Goal: Use online tool/utility: Utilize a website feature to perform a specific function

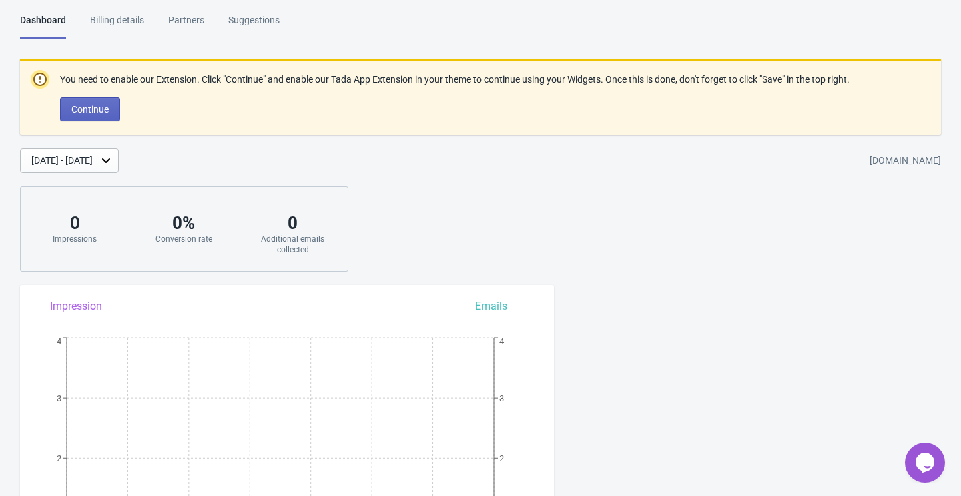
click at [248, 16] on div "Suggestions" at bounding box center [253, 24] width 51 height 23
click at [106, 102] on button "Continue" at bounding box center [90, 109] width 60 height 24
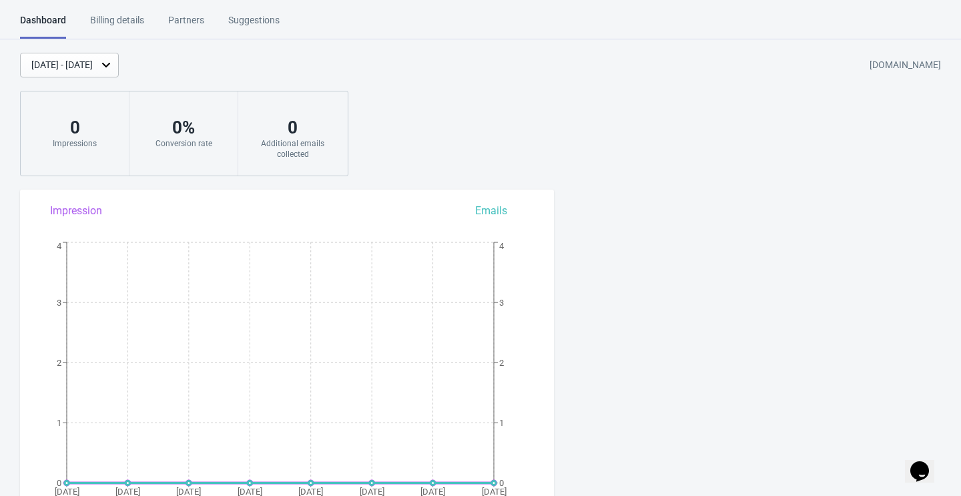
click at [137, 19] on div "Billing details" at bounding box center [117, 24] width 54 height 23
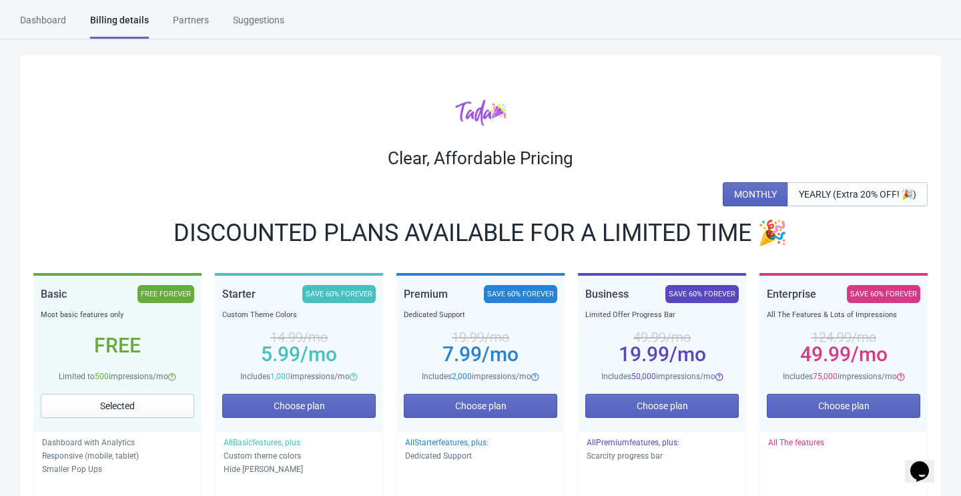
click at [194, 19] on div "Partners" at bounding box center [191, 24] width 36 height 23
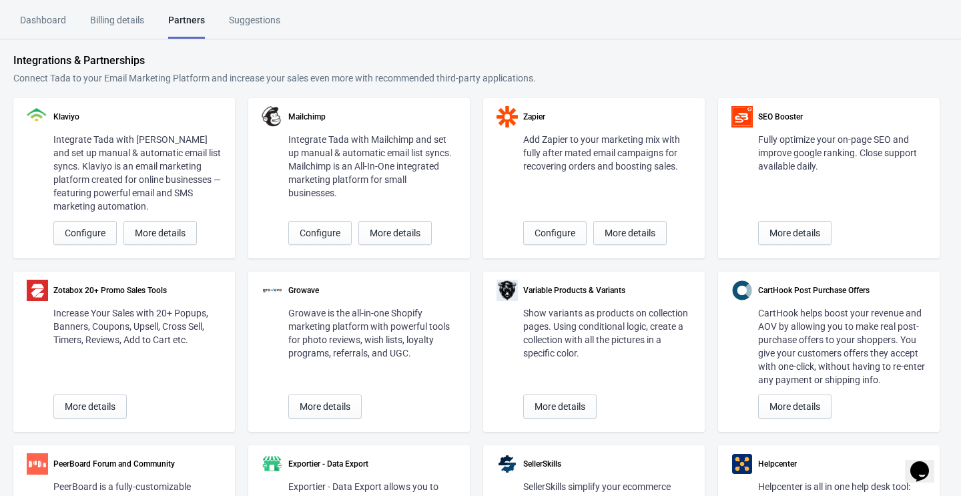
click at [123, 13] on html "Dashboard Billing details Partners Suggestions Dashboard Billing details Partne…" at bounding box center [480, 248] width 961 height 496
click at [114, 19] on div "Billing details" at bounding box center [117, 24] width 54 height 23
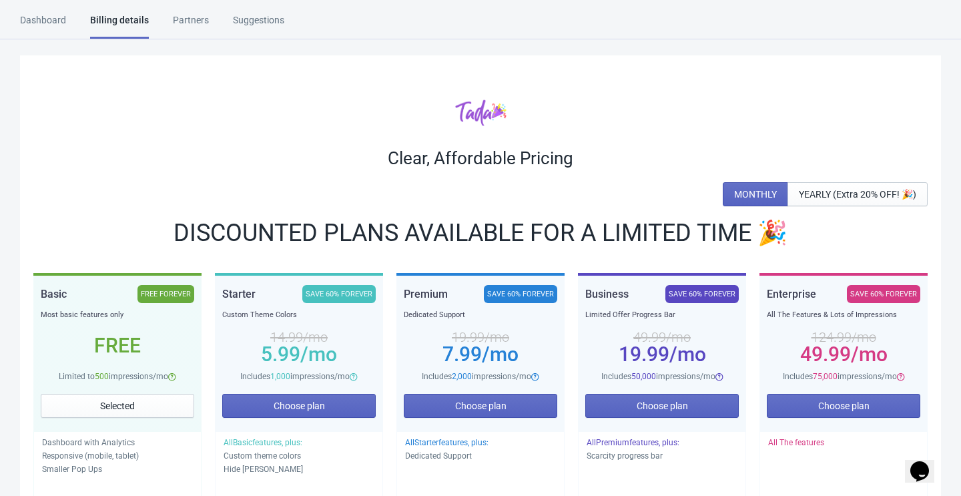
click at [53, 23] on div "Dashboard" at bounding box center [43, 24] width 46 height 23
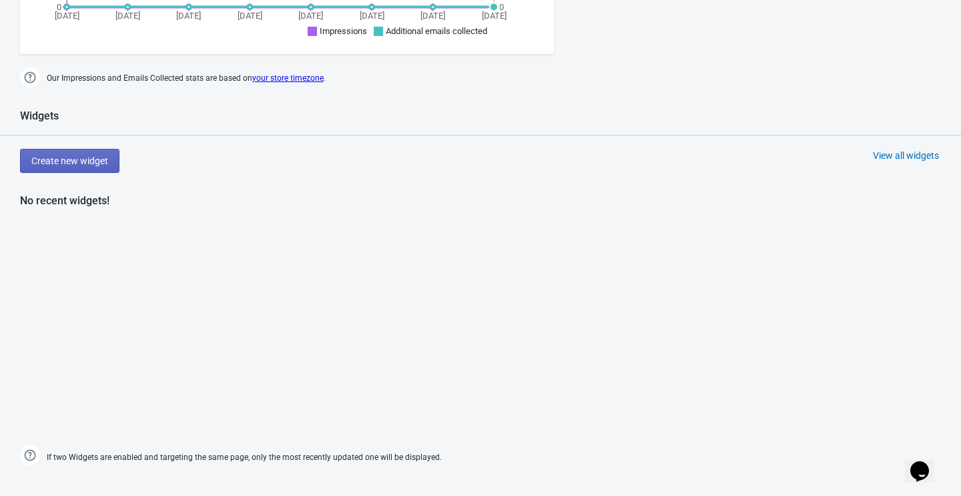
scroll to position [499, 0]
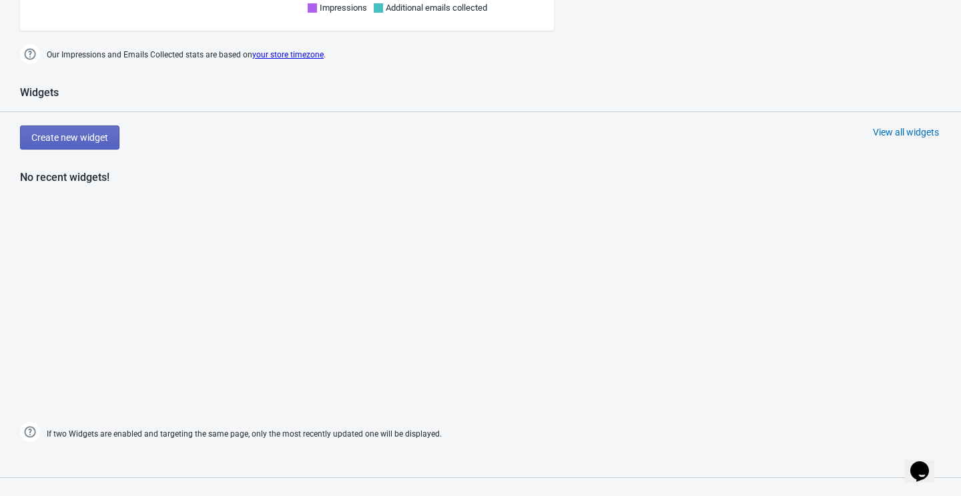
click at [379, 434] on span "If two Widgets are enabled and targeting the same page, only the most recently …" at bounding box center [244, 434] width 395 height 22
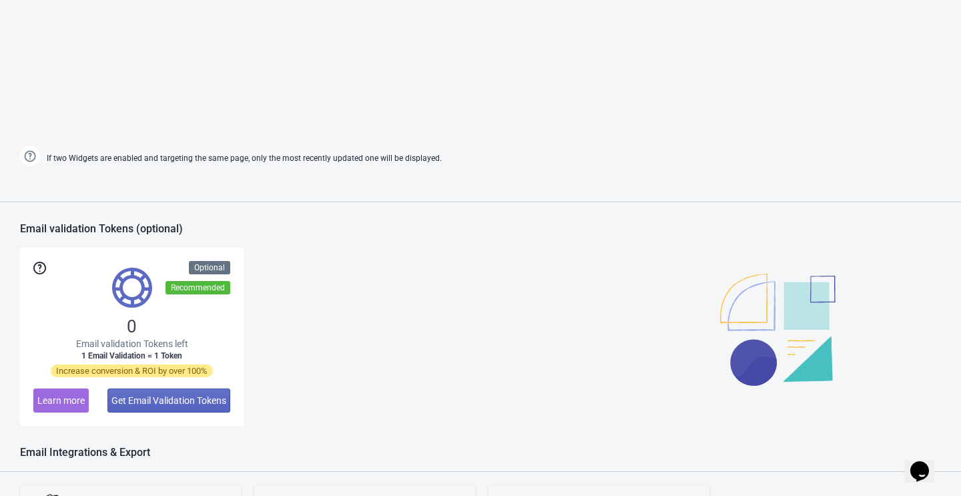
scroll to position [919, 0]
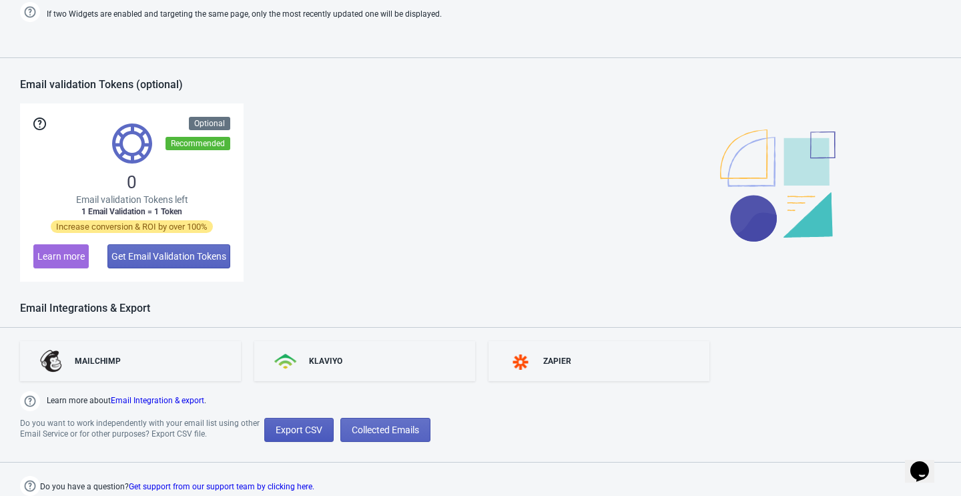
click at [300, 424] on span "Export CSV" at bounding box center [299, 429] width 47 height 11
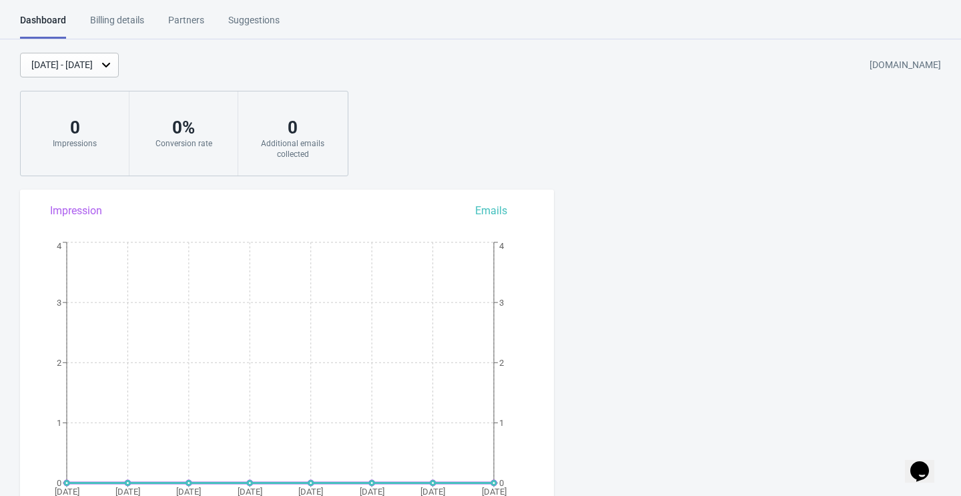
select select "2025"
select select "8"
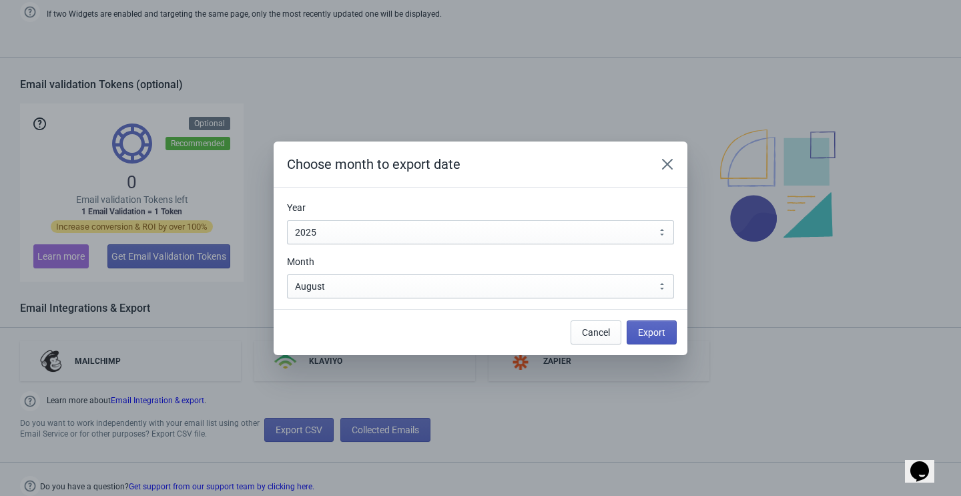
click at [640, 327] on span "Export" at bounding box center [651, 332] width 27 height 11
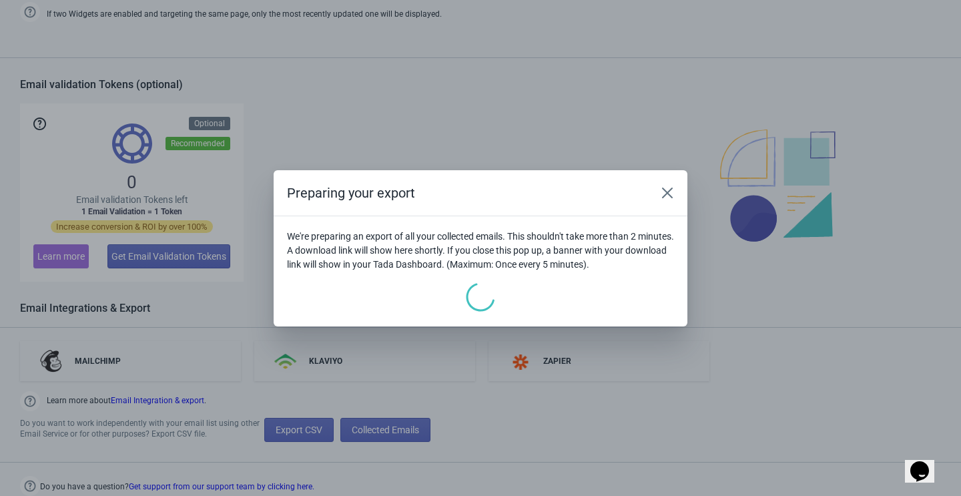
scroll to position [0, 0]
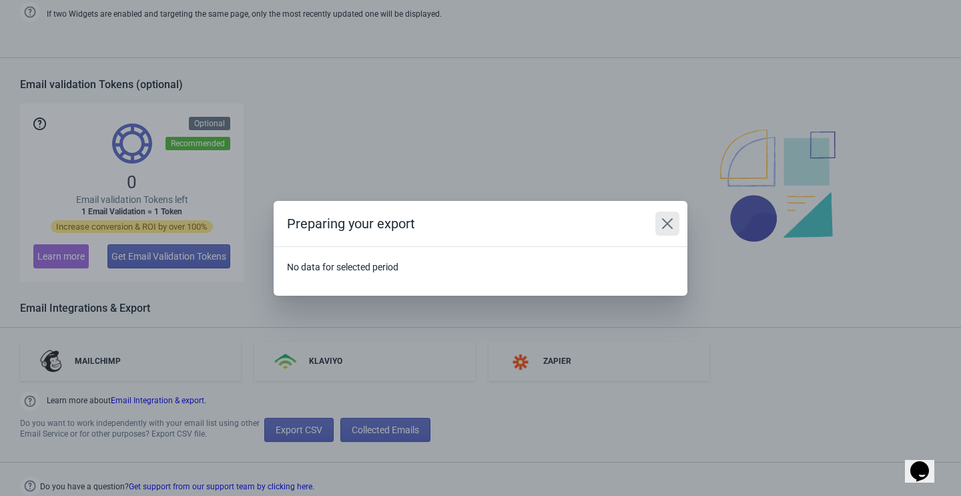
click at [666, 223] on icon "Close" at bounding box center [667, 223] width 11 height 11
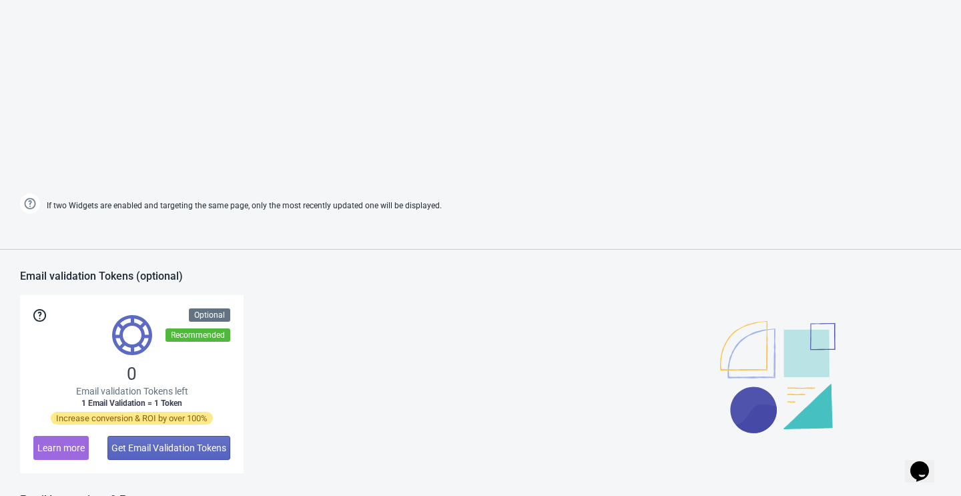
scroll to position [482, 0]
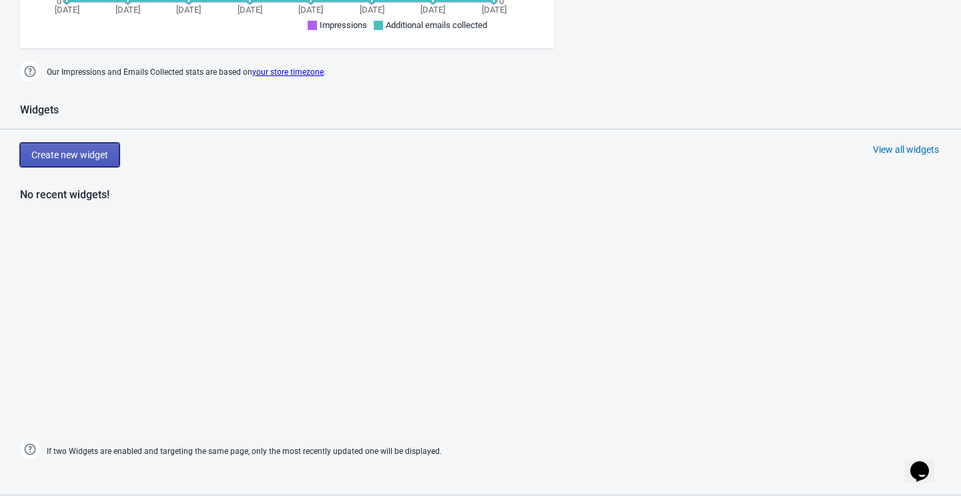
click at [88, 153] on span "Create new widget" at bounding box center [69, 154] width 77 height 11
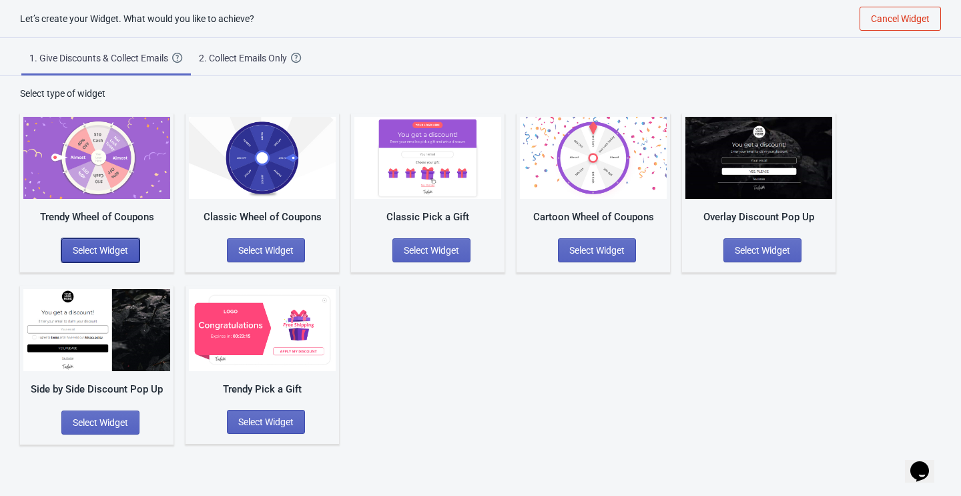
click at [102, 246] on span "Select Widget" at bounding box center [100, 250] width 55 height 11
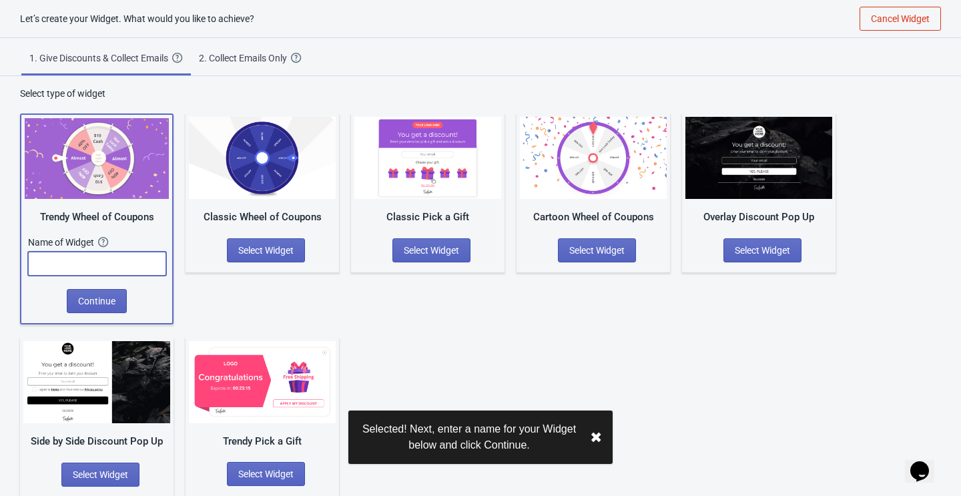
click at [102, 257] on input "text" at bounding box center [97, 264] width 138 height 24
type input "test"
click at [105, 301] on span "Continue" at bounding box center [96, 301] width 37 height 11
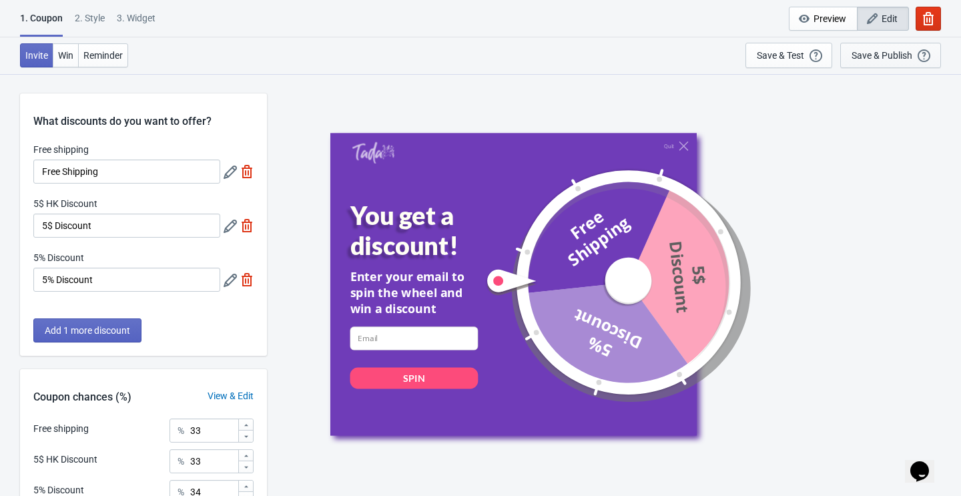
click at [880, 57] on div "Save & Publish" at bounding box center [882, 55] width 61 height 11
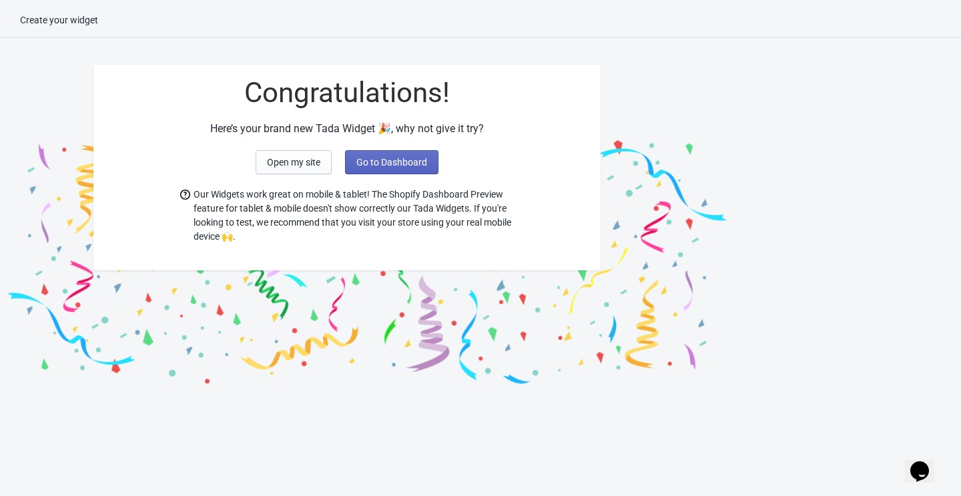
click at [396, 121] on div "Here’s your brand new Tada Widget 🎉, why not give it try?" at bounding box center [346, 129] width 507 height 16
click at [389, 161] on span "Go to Dashboard" at bounding box center [391, 162] width 71 height 11
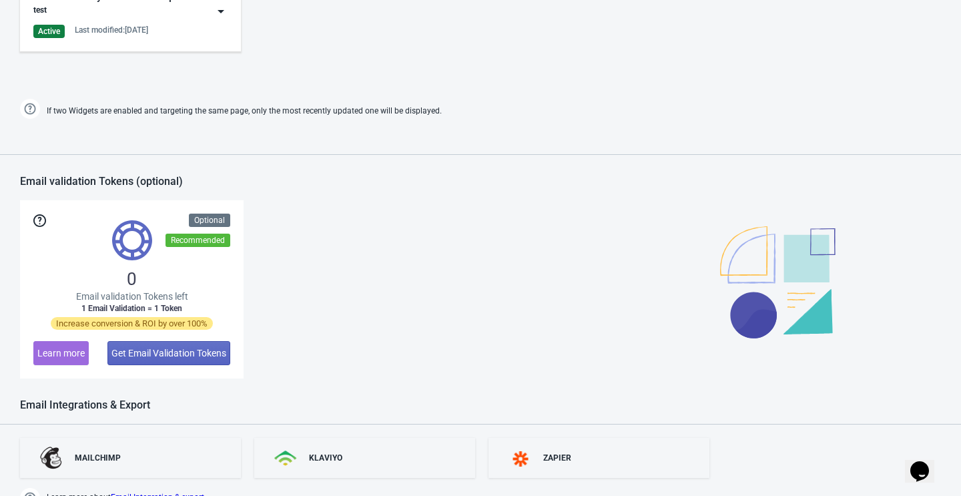
scroll to position [823, 0]
click at [214, 242] on div "Recommended" at bounding box center [198, 239] width 65 height 13
click at [189, 282] on div "0 Email validation Tokens left 1 Email Validation = 1 Token Increase conversion…" at bounding box center [132, 289] width 224 height 178
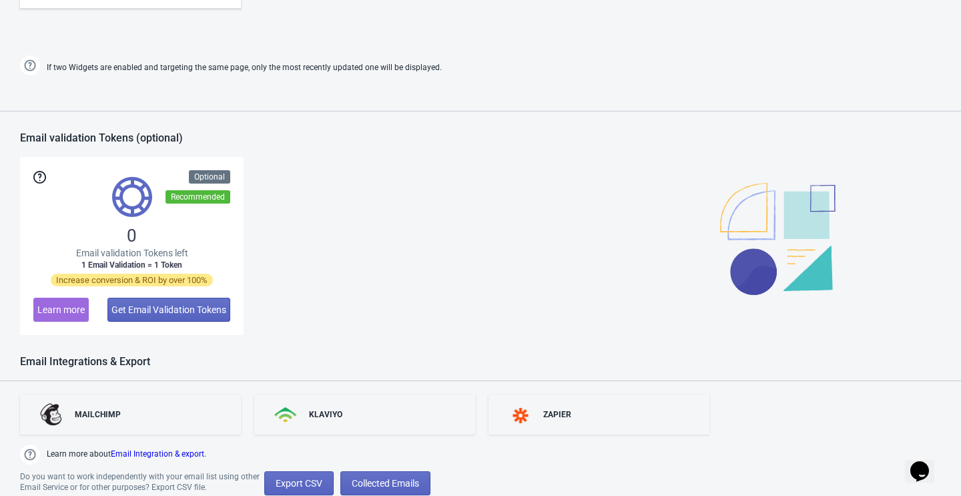
scroll to position [919, 0]
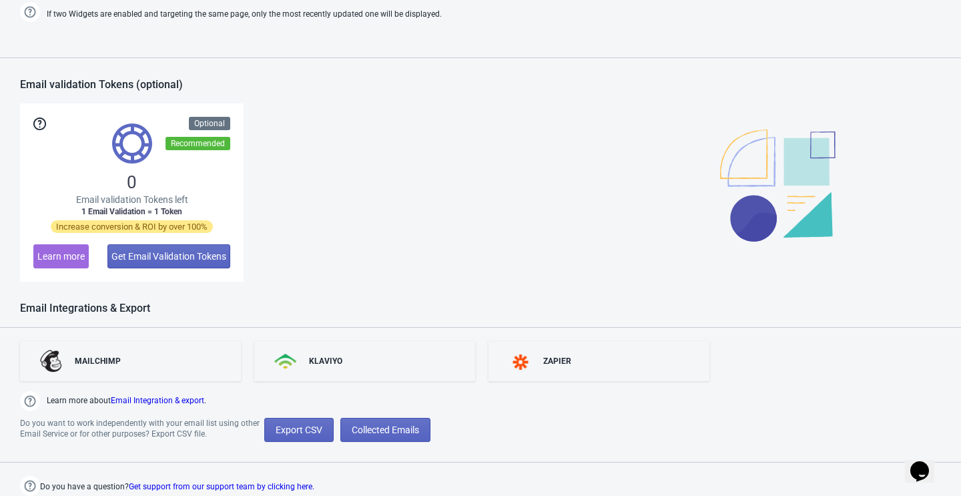
click at [229, 416] on div "MAILCHIMP KLAVIYO ZAPIER Learn more about Email Integration & export . Do you w…" at bounding box center [480, 412] width 961 height 168
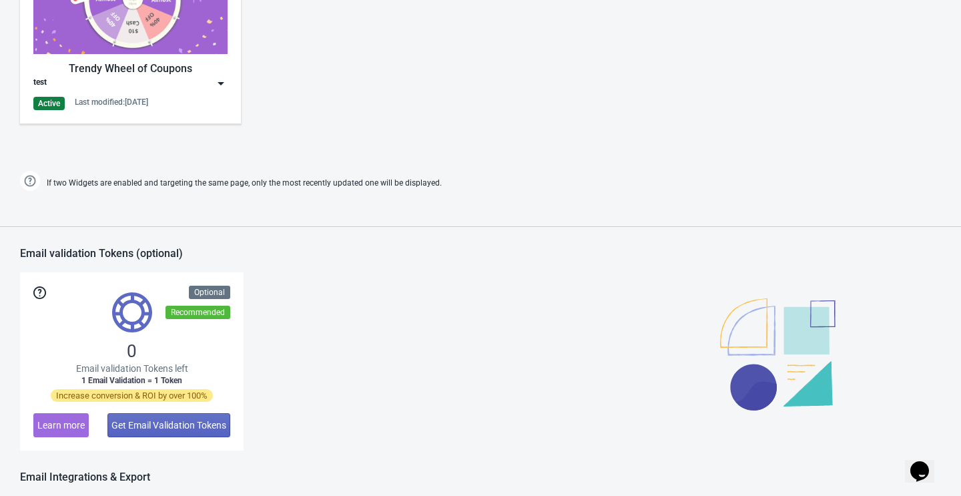
scroll to position [687, 0]
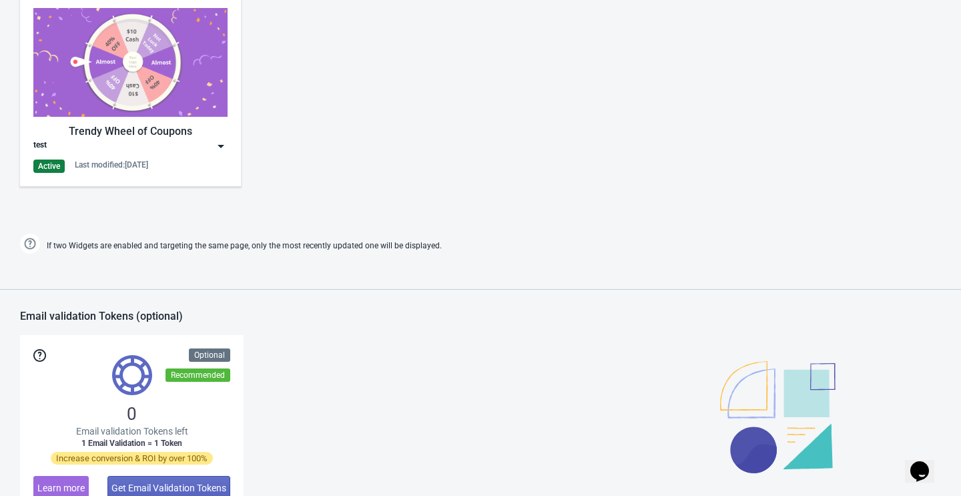
click at [217, 150] on img at bounding box center [220, 145] width 13 height 13
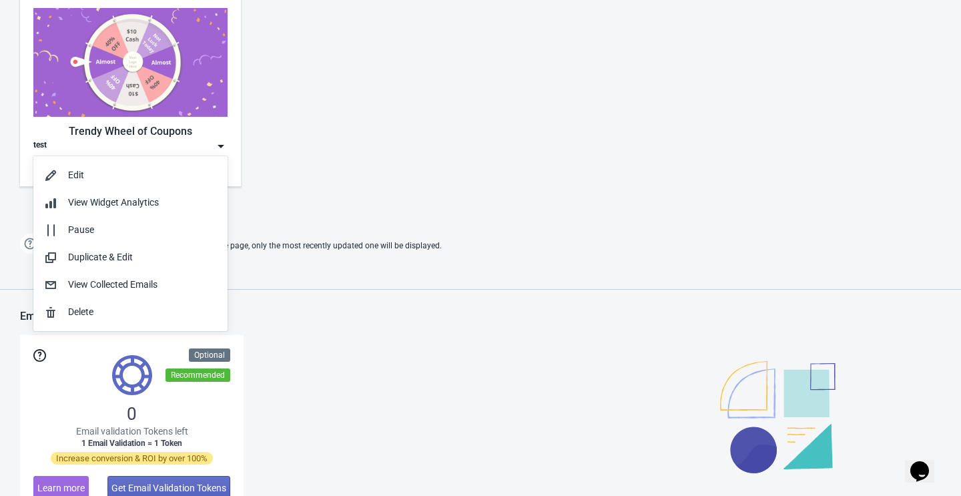
click at [346, 176] on div "Trendy Wheel of Coupons test Active Last modified: [DATE]" at bounding box center [480, 101] width 961 height 240
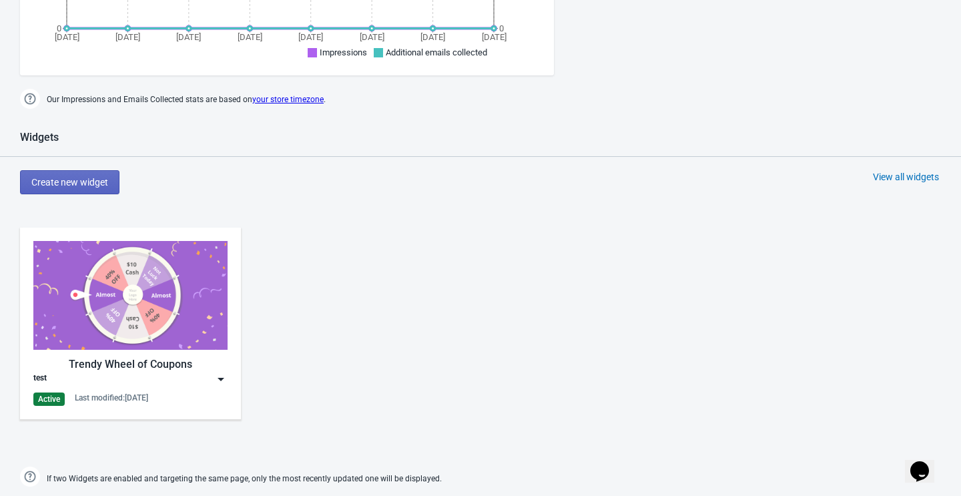
scroll to position [455, 0]
click at [897, 171] on div "View all widgets" at bounding box center [906, 176] width 66 height 13
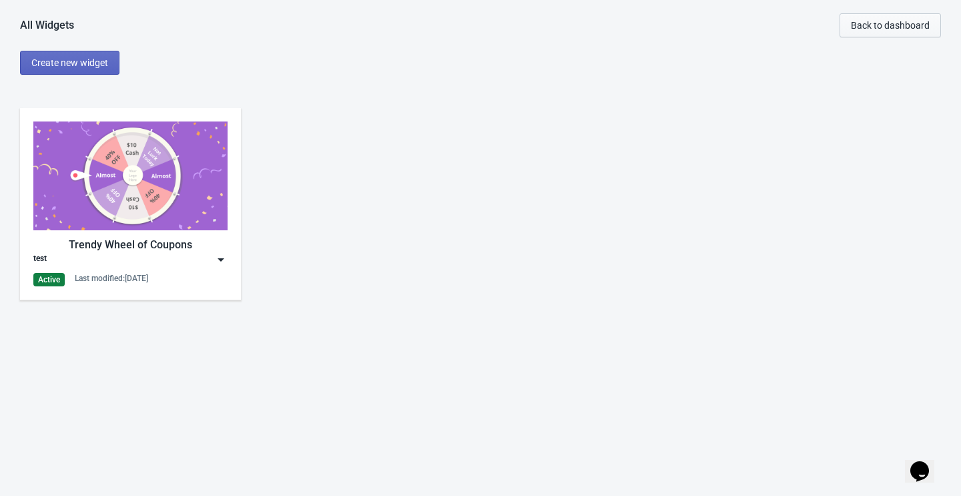
click at [913, 21] on span "Back to dashboard" at bounding box center [890, 25] width 79 height 11
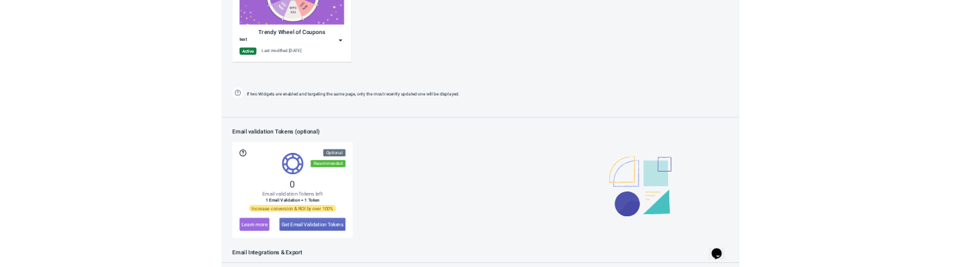
scroll to position [467, 0]
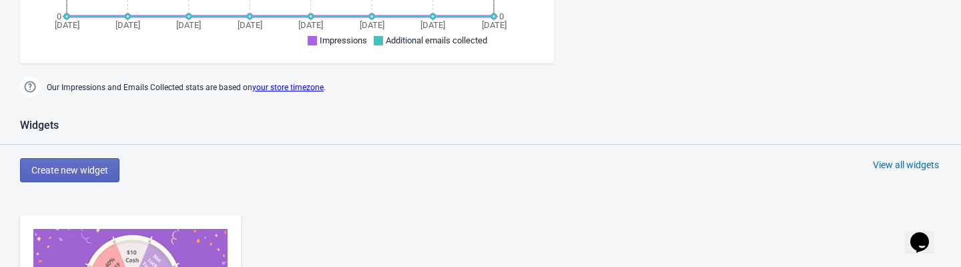
click at [892, 170] on div "View all widgets" at bounding box center [906, 164] width 66 height 13
